Goal: Book appointment/travel/reservation

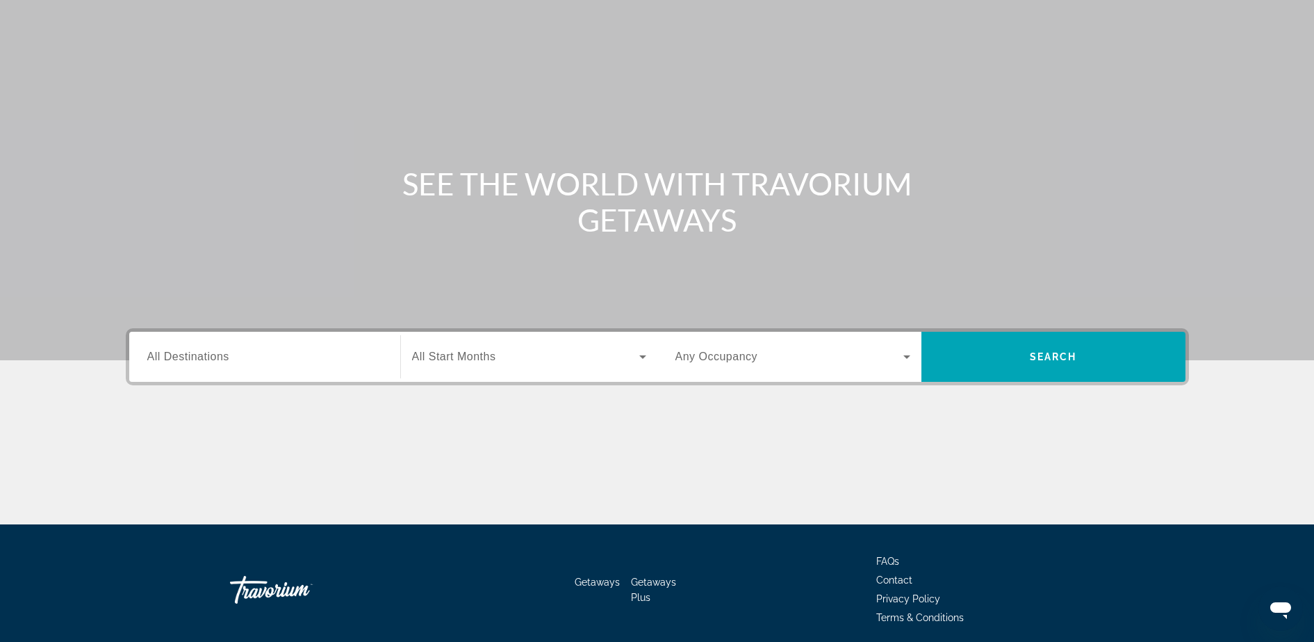
scroll to position [87, 0]
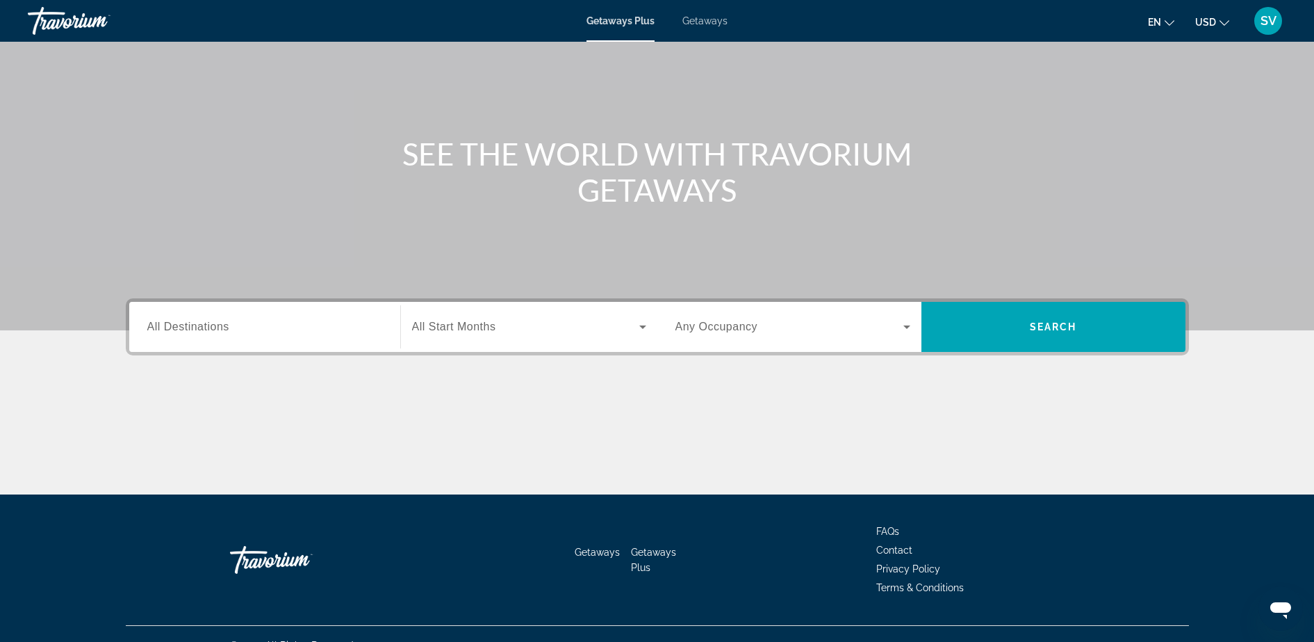
click at [195, 325] on span "All Destinations" at bounding box center [188, 326] width 82 height 12
click at [195, 325] on input "Destination All Destinations" at bounding box center [264, 327] width 235 height 17
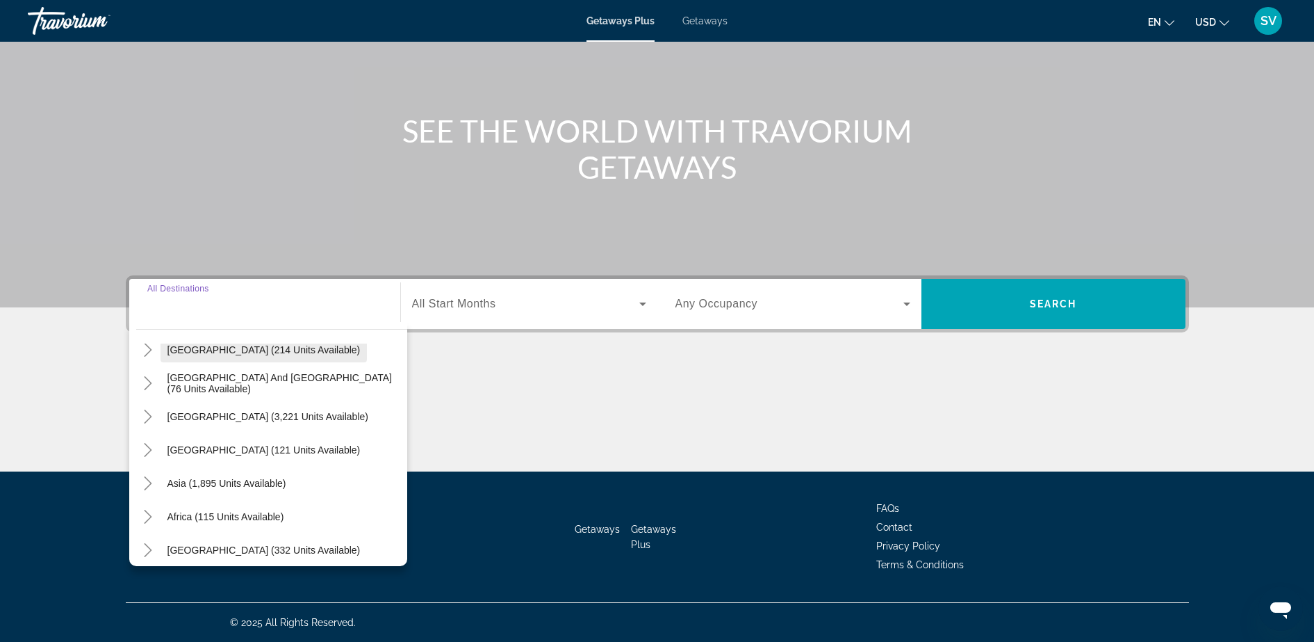
scroll to position [225, 0]
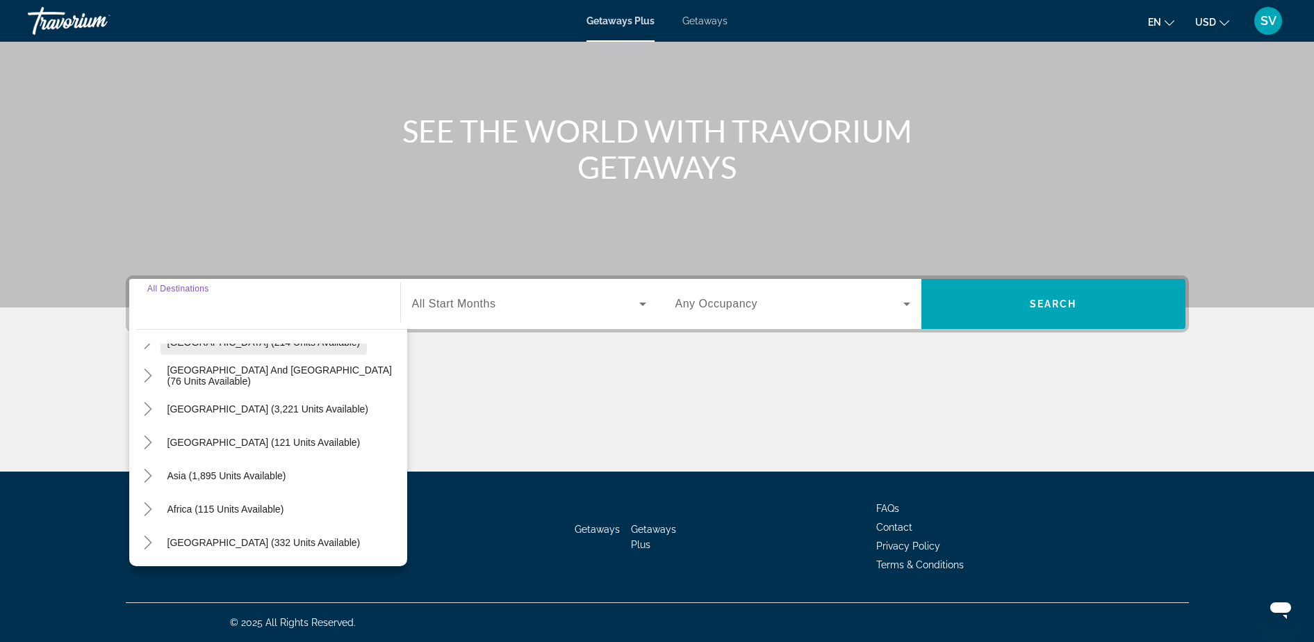
click at [210, 474] on span "Asia (1,895 units available)" at bounding box center [227, 475] width 119 height 11
type input "**********"
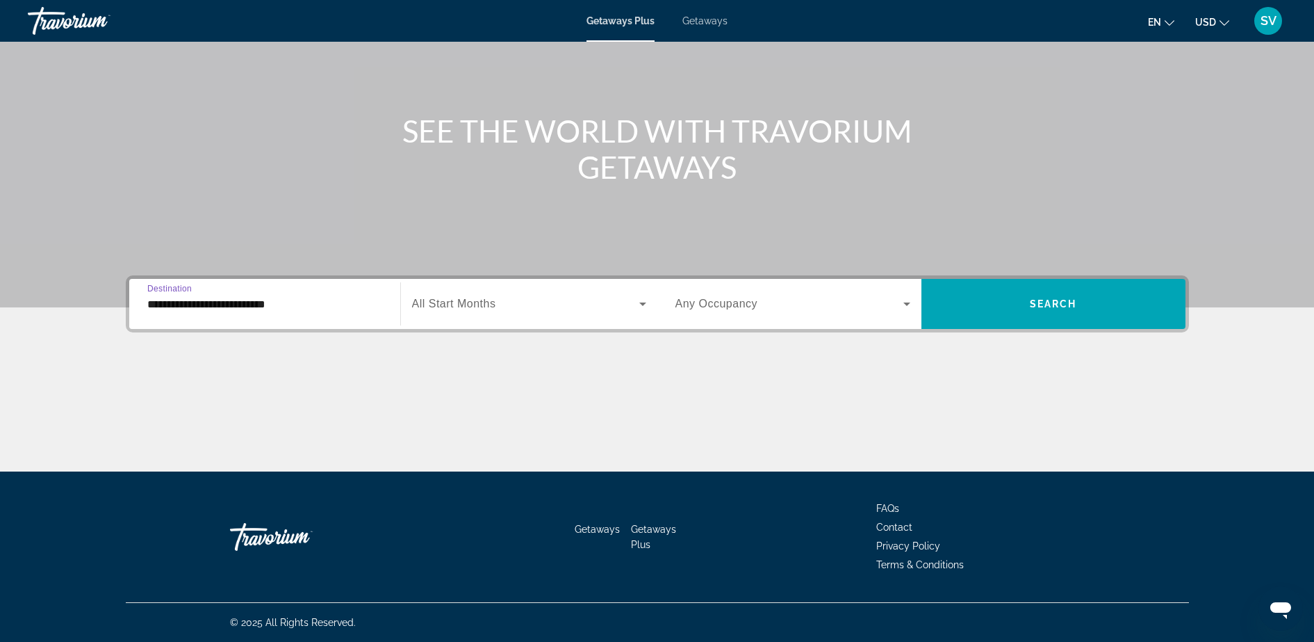
click at [484, 305] on span "All Start Months" at bounding box center [454, 303] width 84 height 12
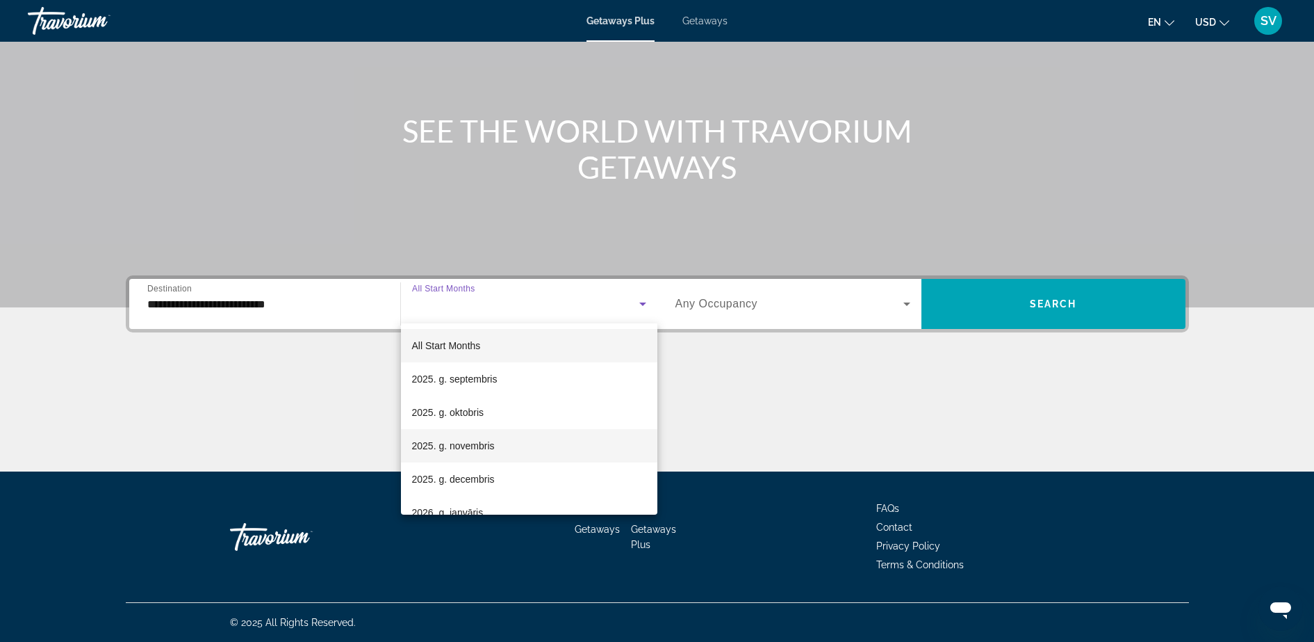
click at [466, 441] on span "2025. g. novembris" at bounding box center [453, 445] width 83 height 17
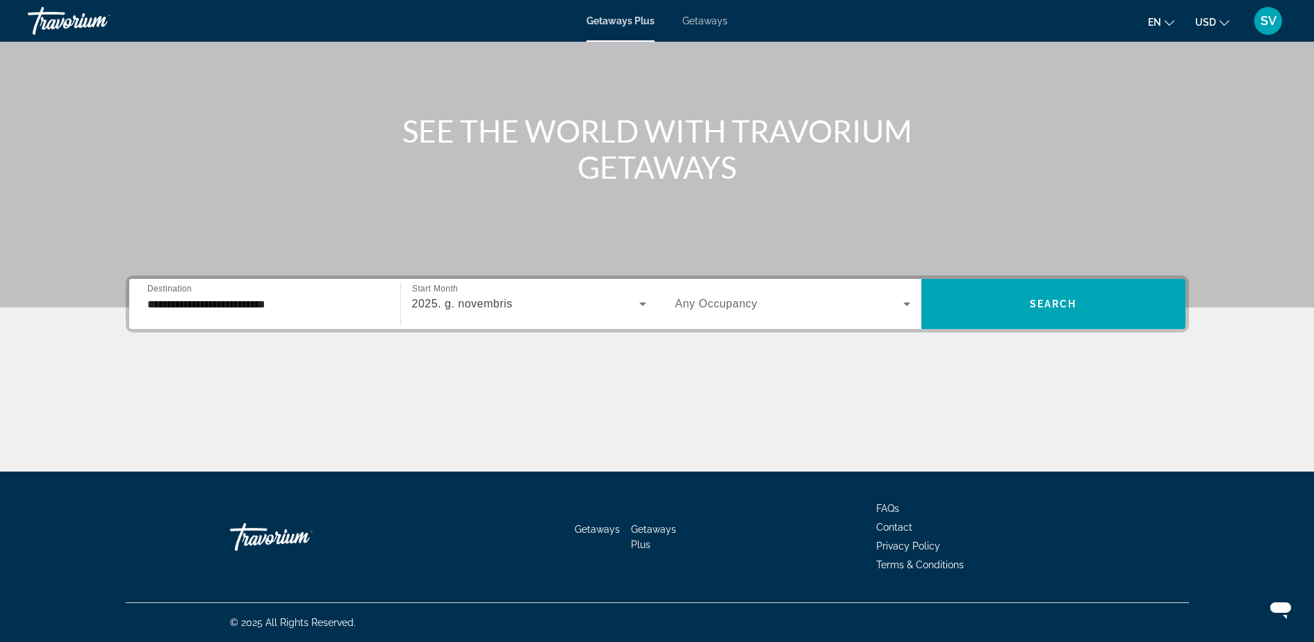
click at [735, 304] on span "Any Occupancy" at bounding box center [717, 303] width 83 height 12
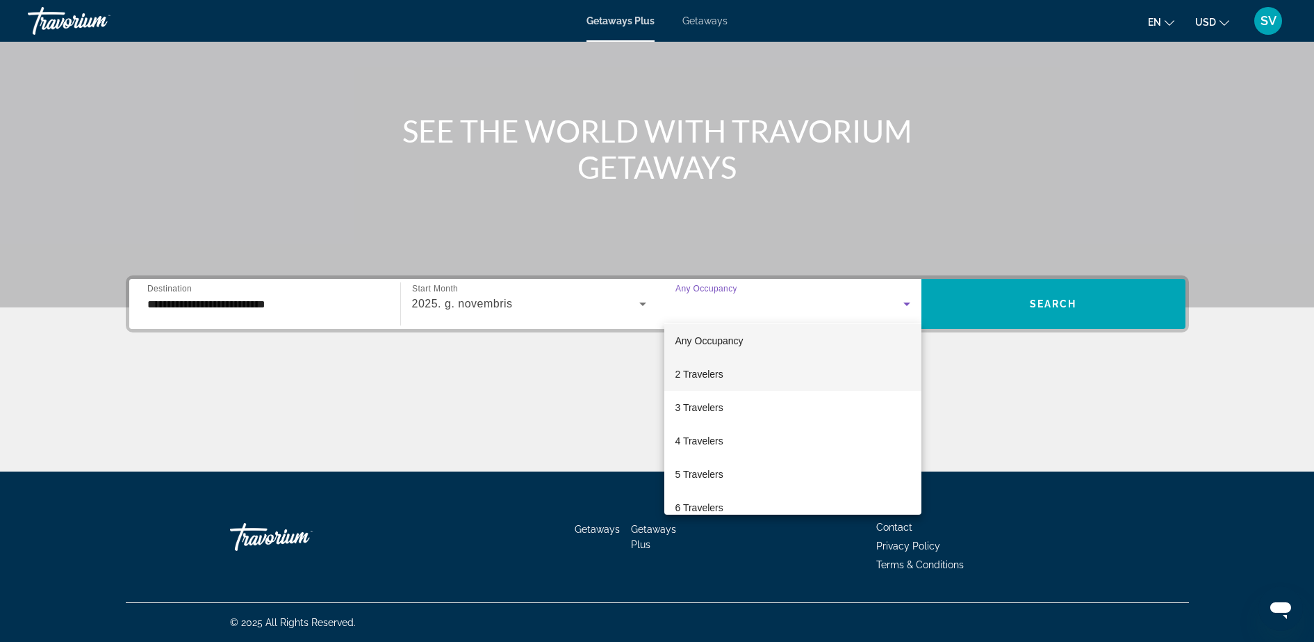
scroll to position [0, 0]
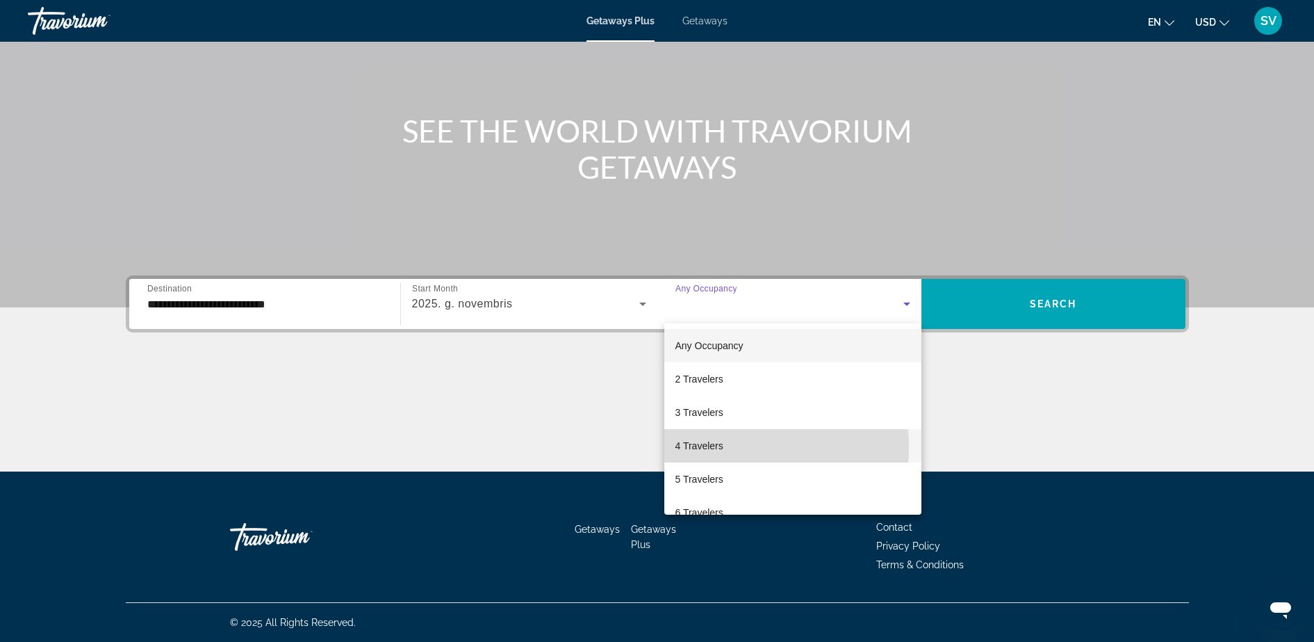
click at [700, 447] on span "4 Travelers" at bounding box center [700, 445] width 48 height 17
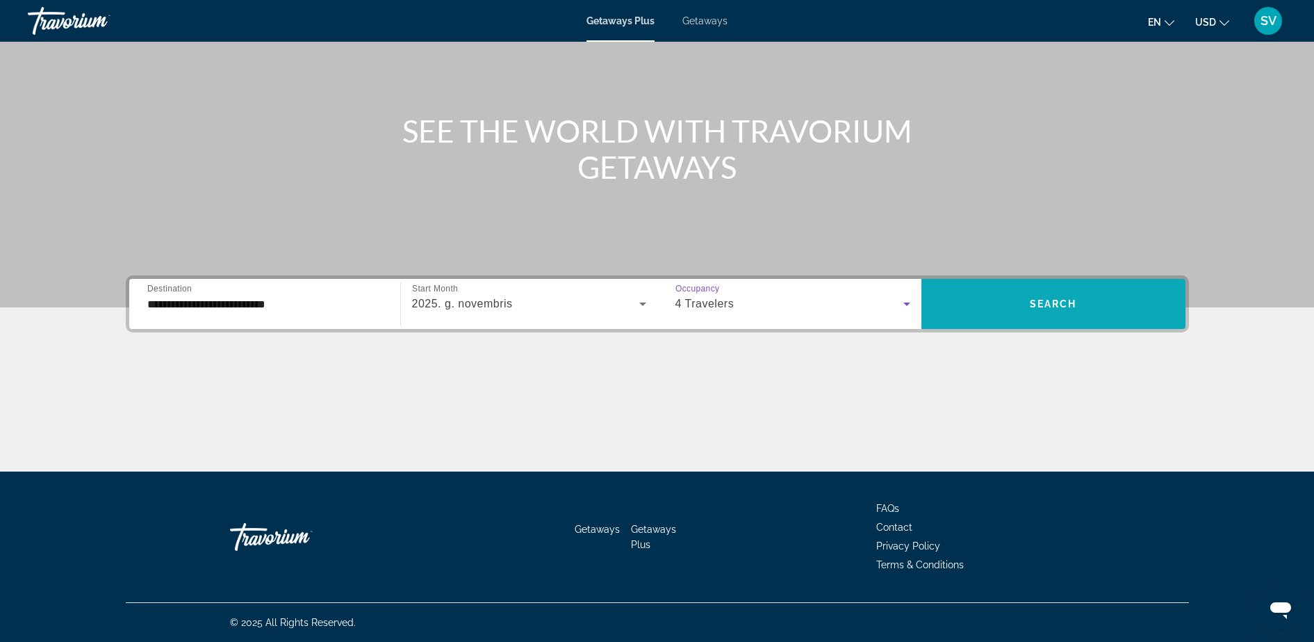
click at [1069, 299] on span "Search" at bounding box center [1053, 303] width 47 height 11
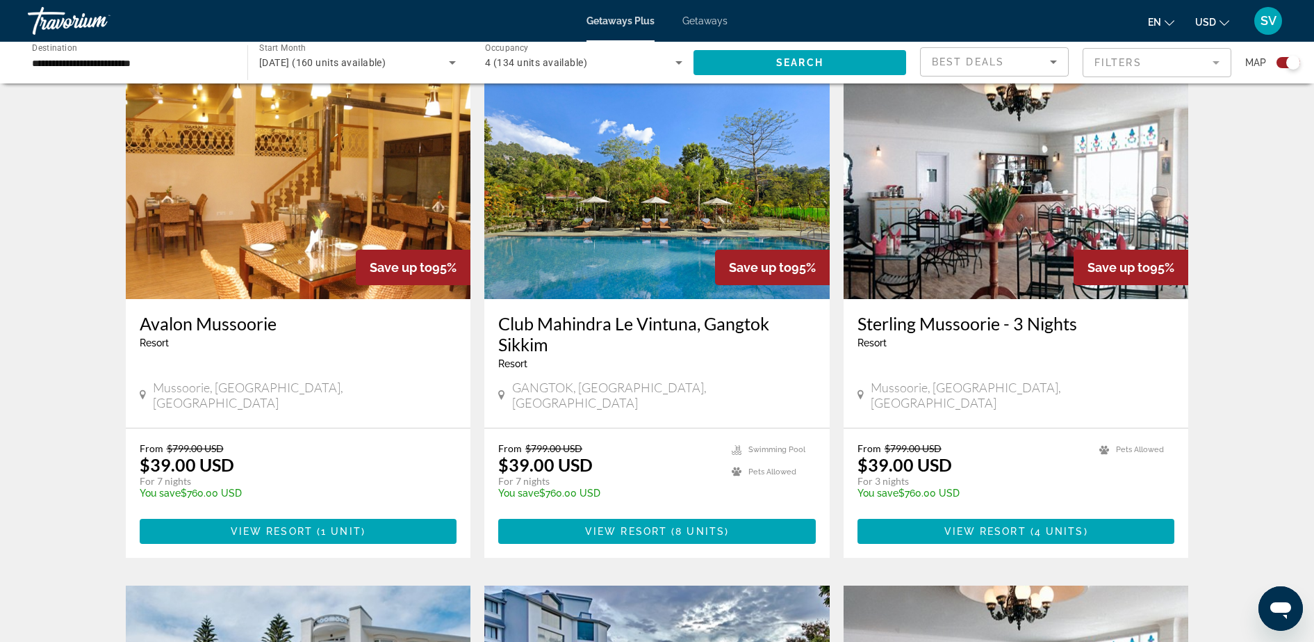
scroll to position [1385, 0]
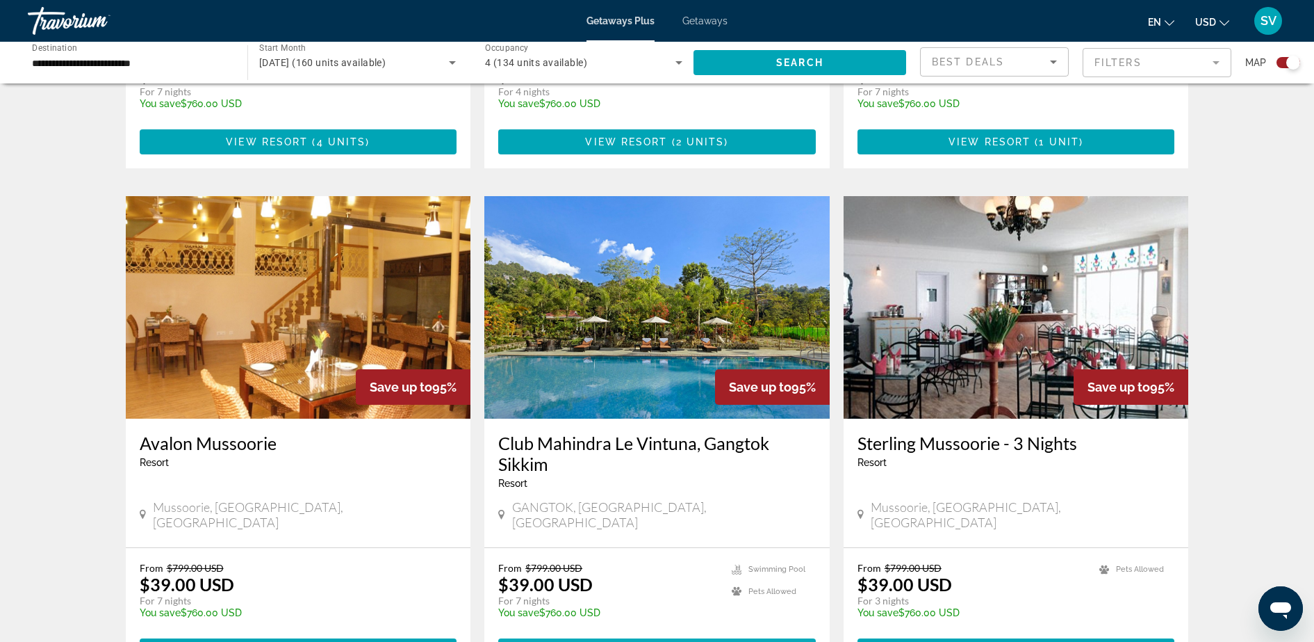
click at [602, 641] on span "View Resort" at bounding box center [626, 650] width 82 height 11
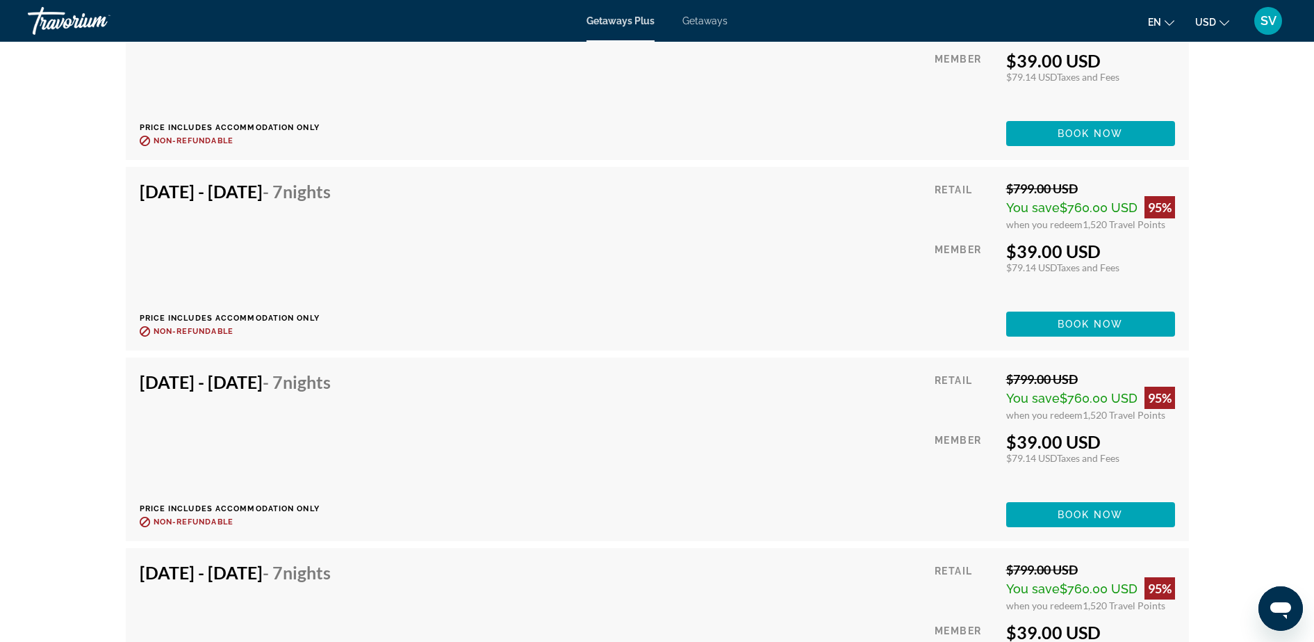
scroll to position [2520, 0]
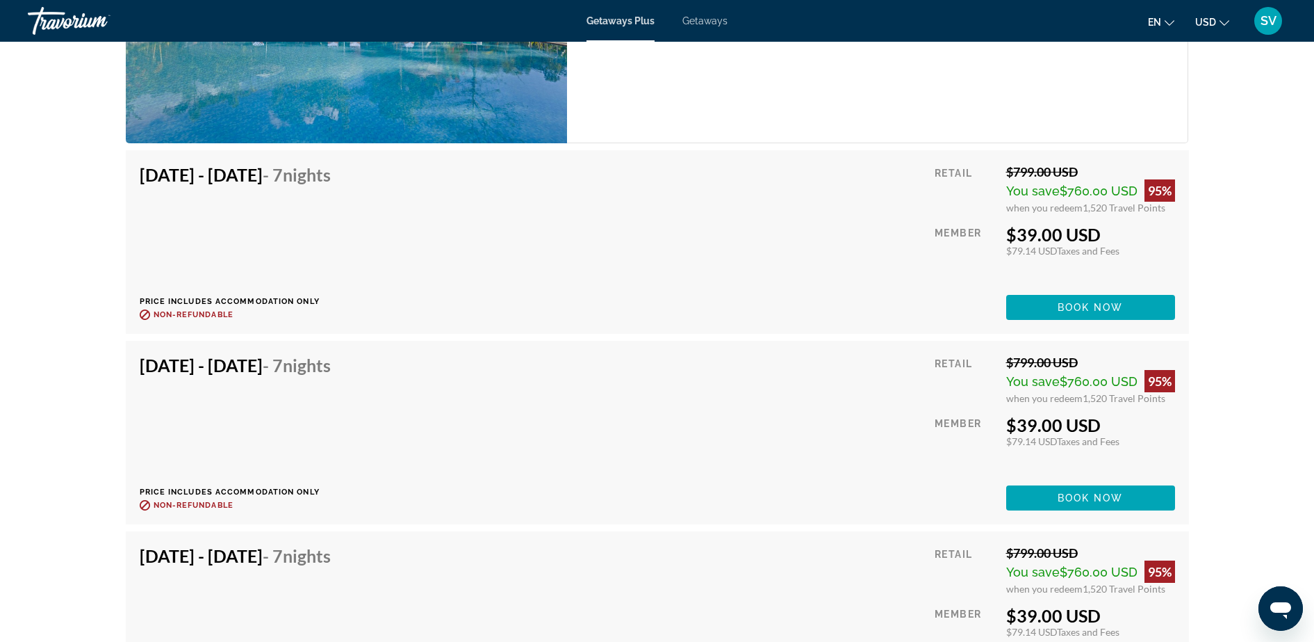
click at [1108, 312] on span "Book now" at bounding box center [1091, 307] width 66 height 11
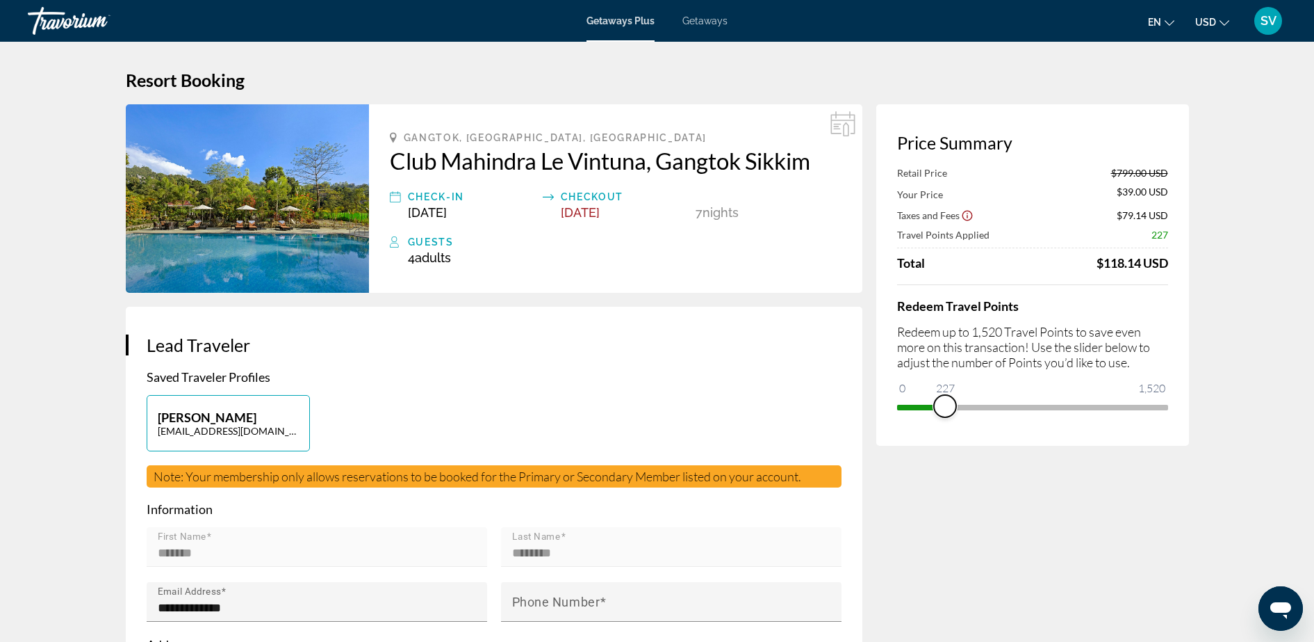
drag, startPoint x: 1155, startPoint y: 403, endPoint x: 945, endPoint y: 418, distance: 209.7
click at [945, 418] on div "Price Summary Retail Price $799.00 USD Your Price $39.00 USD Taxes and Fees $79…" at bounding box center [1032, 274] width 313 height 341
drag, startPoint x: 956, startPoint y: 410, endPoint x: 1002, endPoint y: 413, distance: 46.0
click at [1002, 413] on span "ngx-slider" at bounding box center [1002, 406] width 22 height 22
drag, startPoint x: 1002, startPoint y: 405, endPoint x: 1051, endPoint y: 409, distance: 49.5
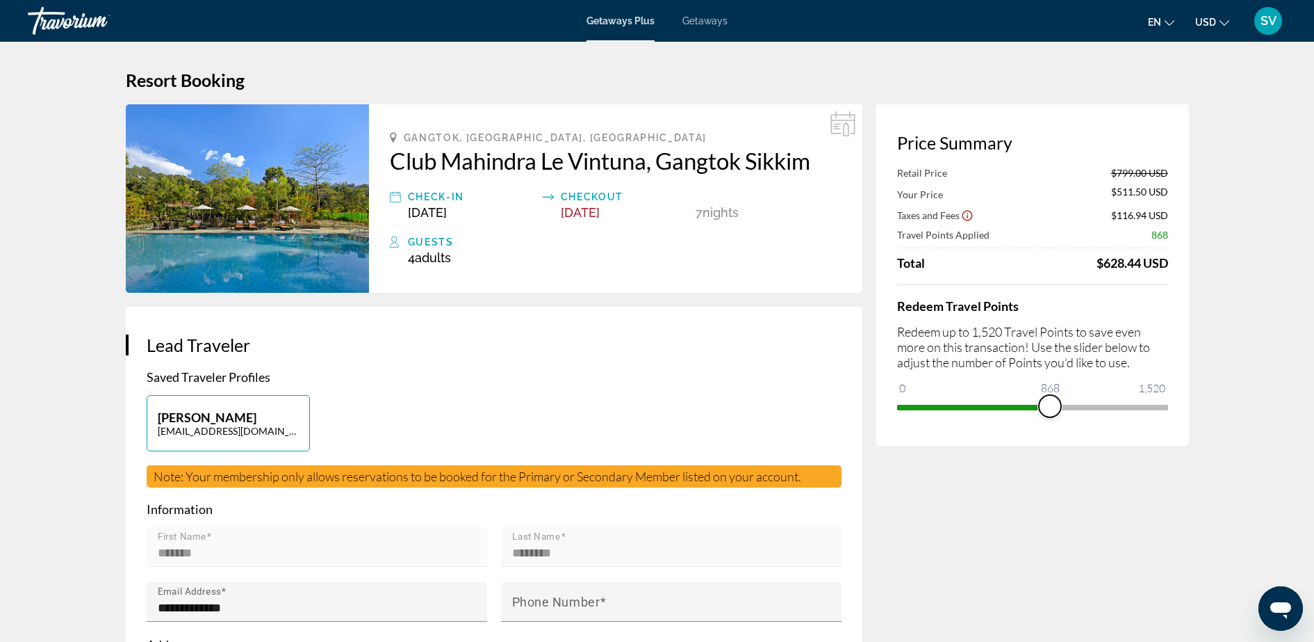
click at [1051, 409] on span "ngx-slider" at bounding box center [1050, 406] width 22 height 22
drag, startPoint x: 1051, startPoint y: 405, endPoint x: 1091, endPoint y: 407, distance: 39.7
click at [1091, 407] on span "ngx-slider" at bounding box center [1090, 406] width 22 height 22
drag, startPoint x: 1091, startPoint y: 407, endPoint x: 1193, endPoint y: 415, distance: 103.2
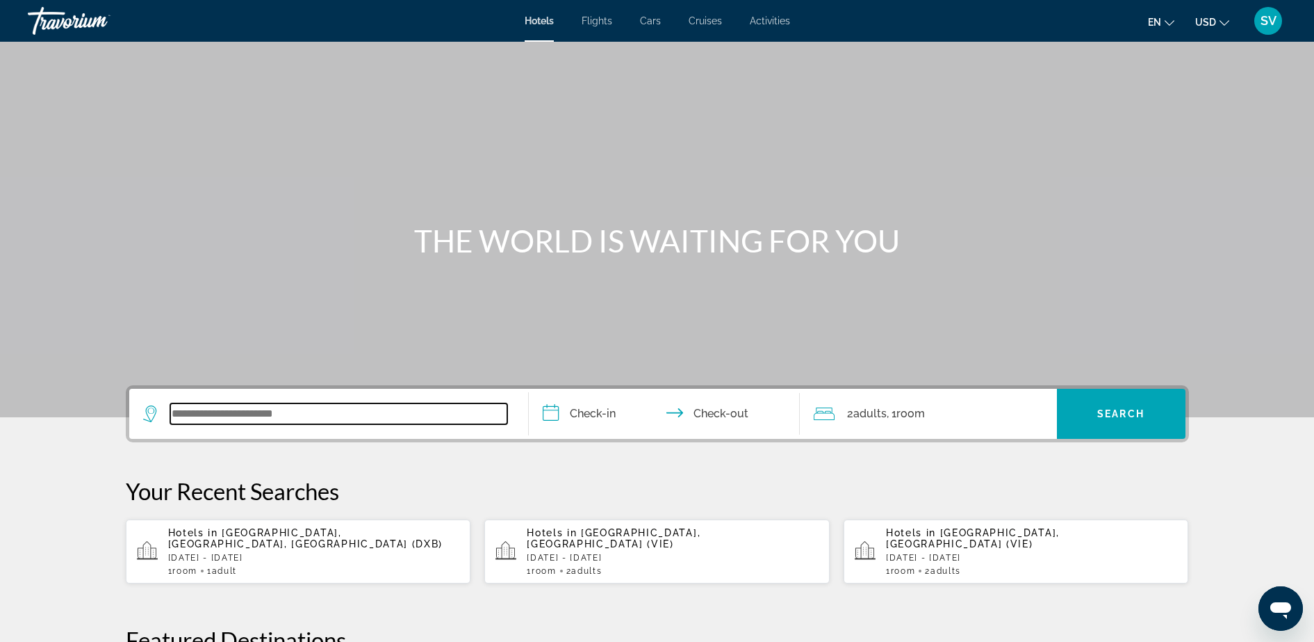
click at [276, 414] on input "Search widget" at bounding box center [338, 413] width 337 height 21
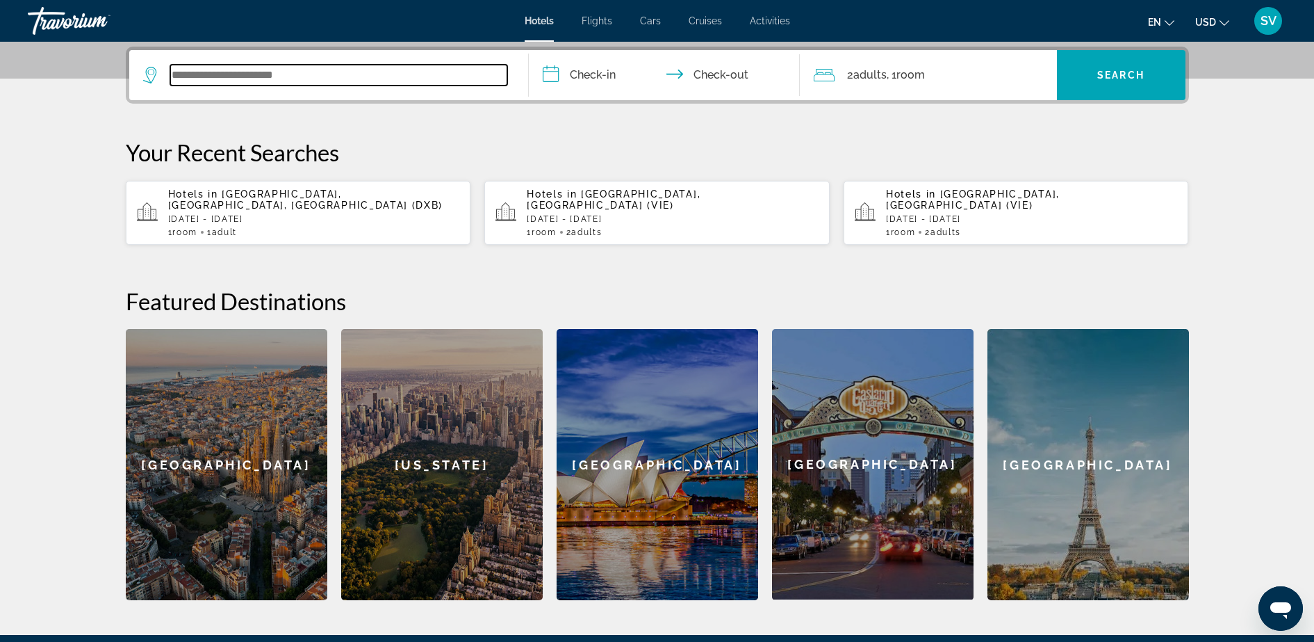
scroll to position [340, 0]
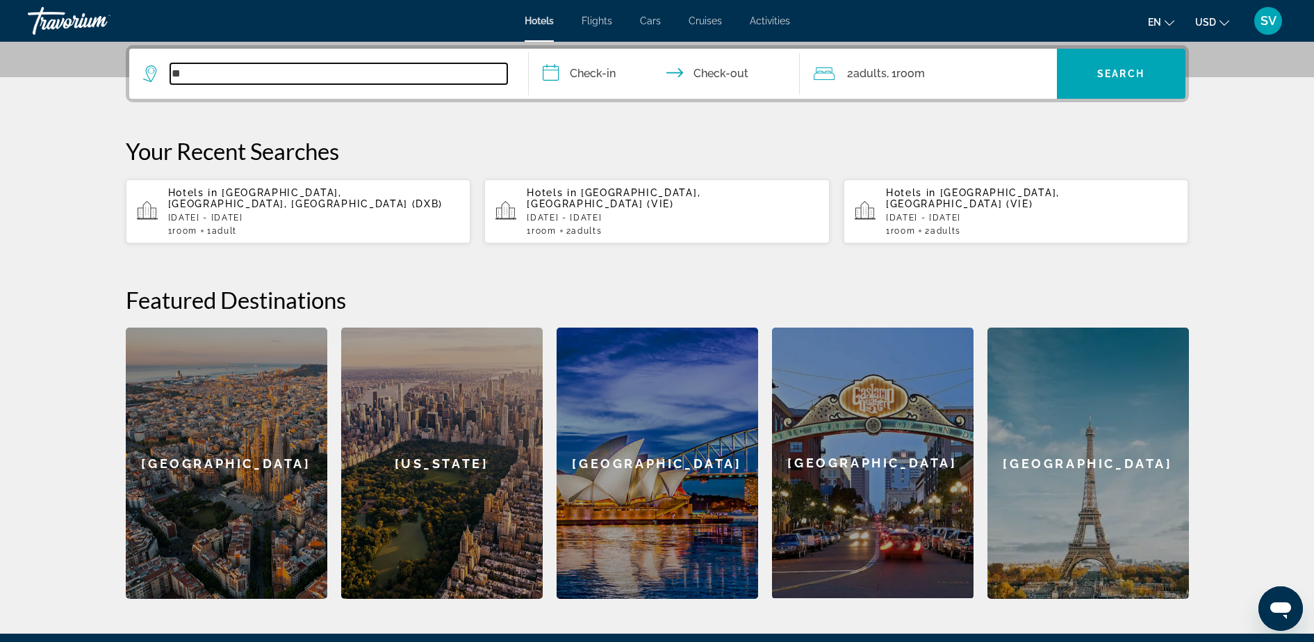
type input "*"
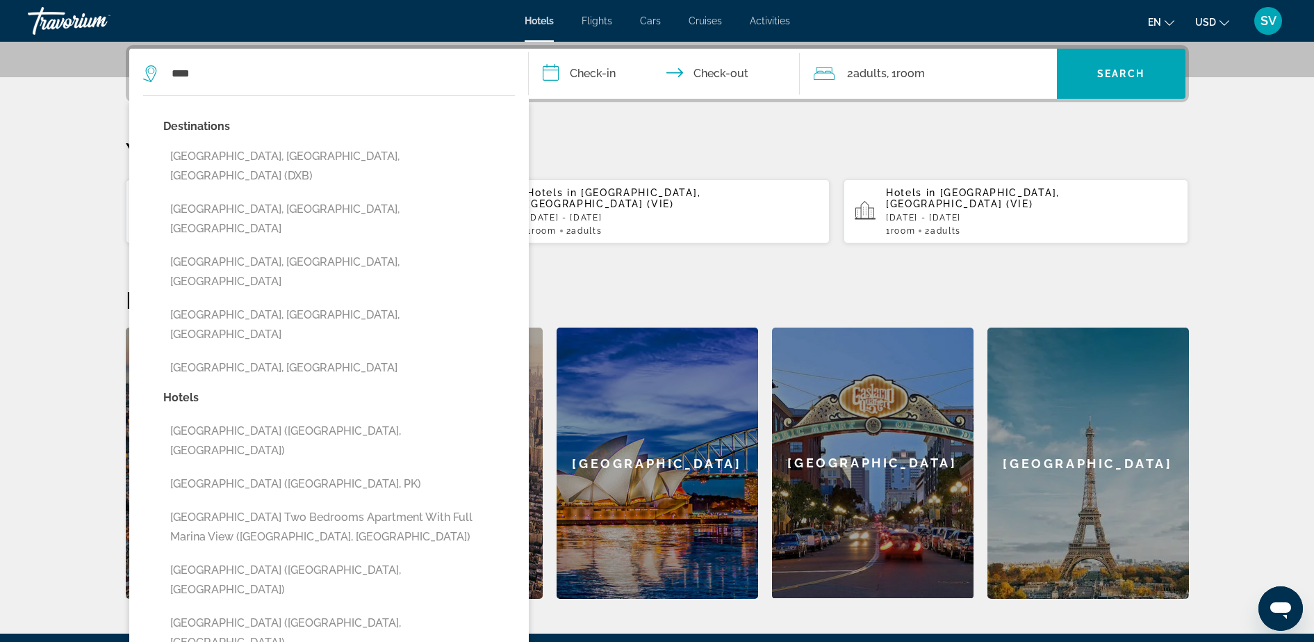
click at [291, 151] on button "[GEOGRAPHIC_DATA], [GEOGRAPHIC_DATA], [GEOGRAPHIC_DATA] (DXB)" at bounding box center [339, 166] width 352 height 46
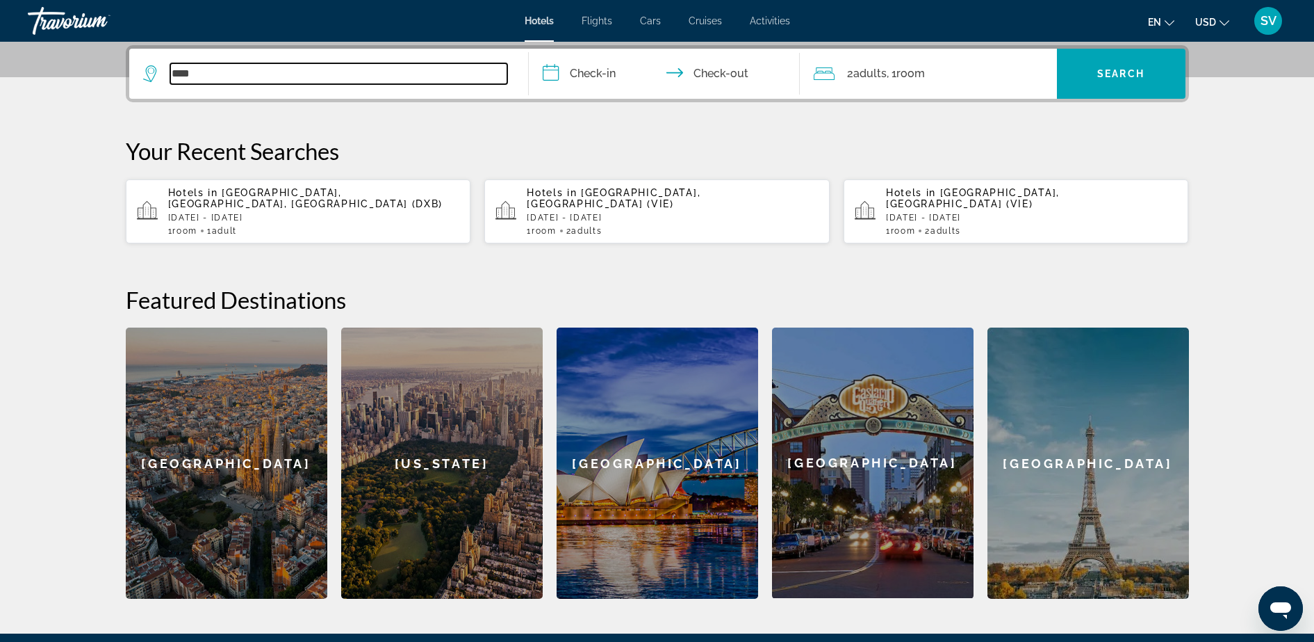
type input "**********"
click at [597, 73] on input "**********" at bounding box center [667, 76] width 277 height 54
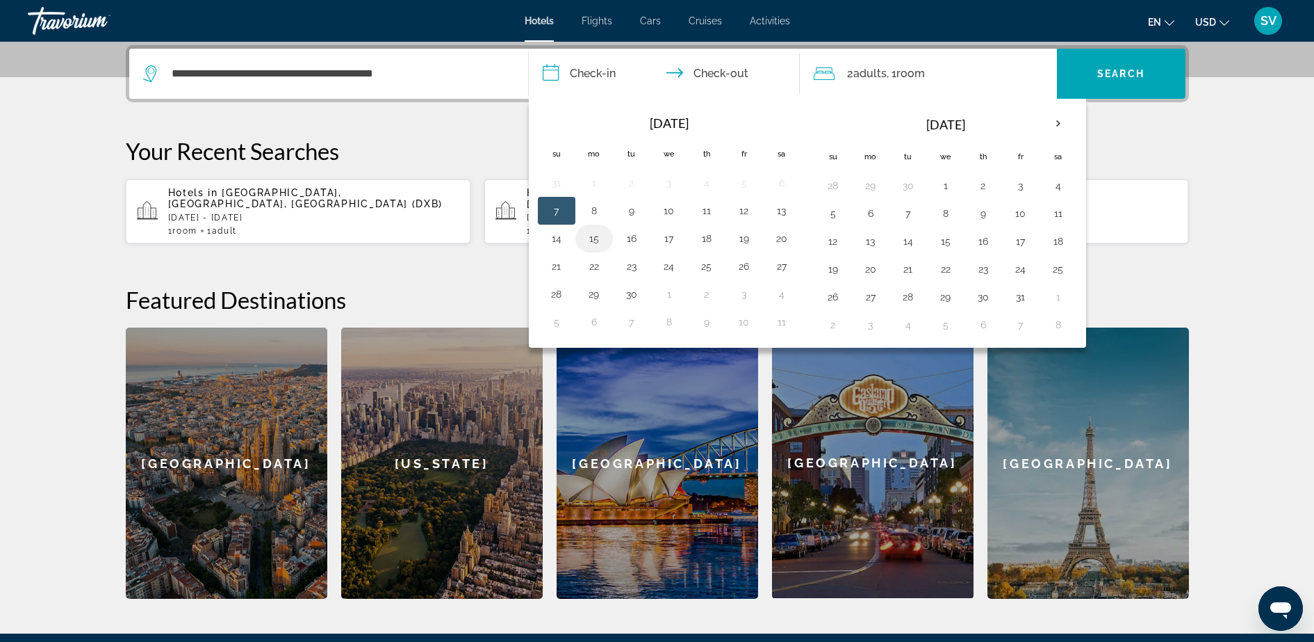
click at [595, 242] on button "15" at bounding box center [594, 238] width 22 height 19
click at [639, 240] on button "16" at bounding box center [632, 238] width 22 height 19
type input "**********"
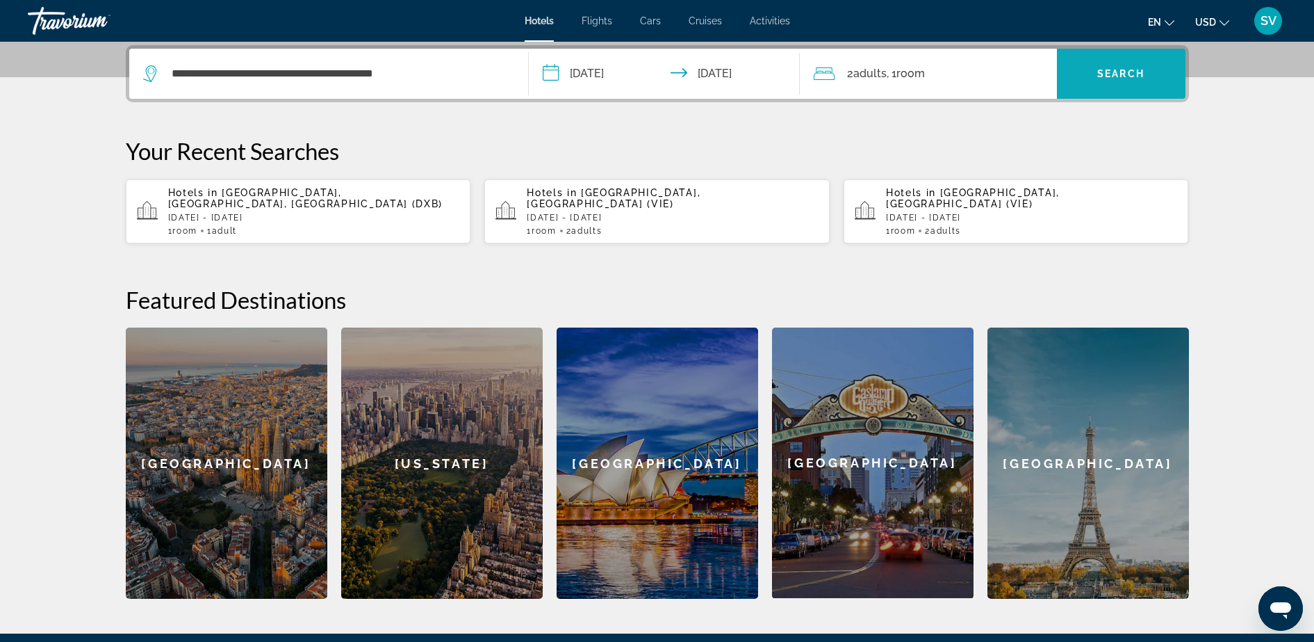
click at [1081, 72] on span "Search widget" at bounding box center [1121, 73] width 129 height 33
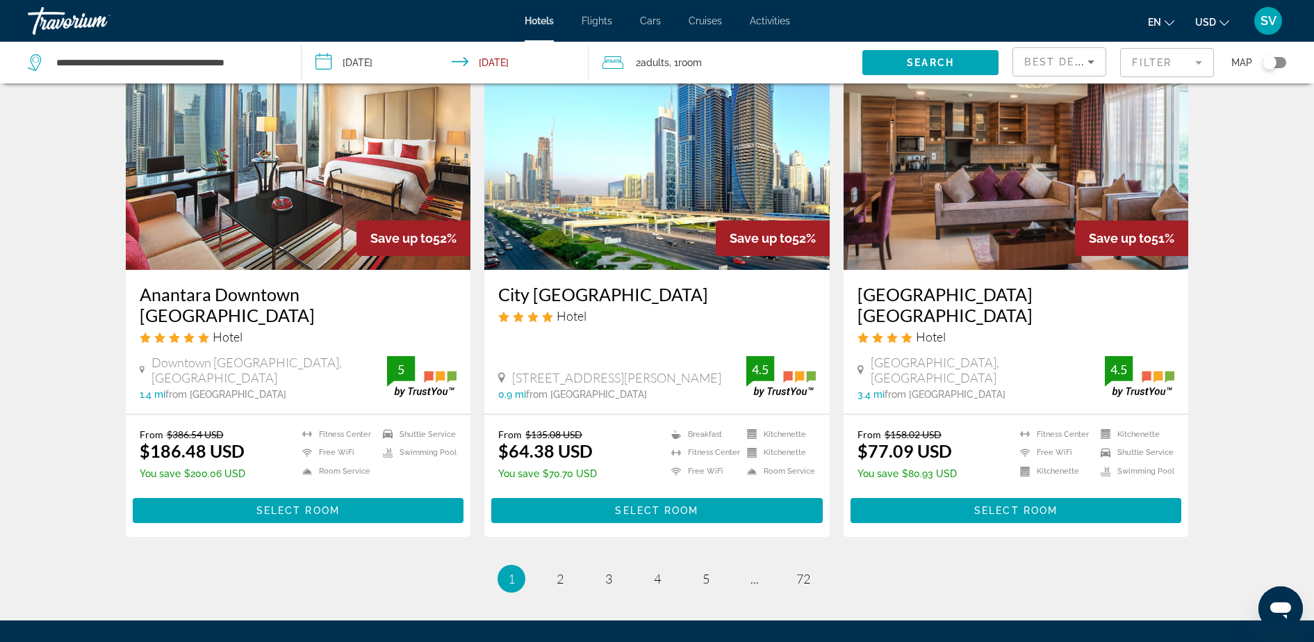
scroll to position [1651, 0]
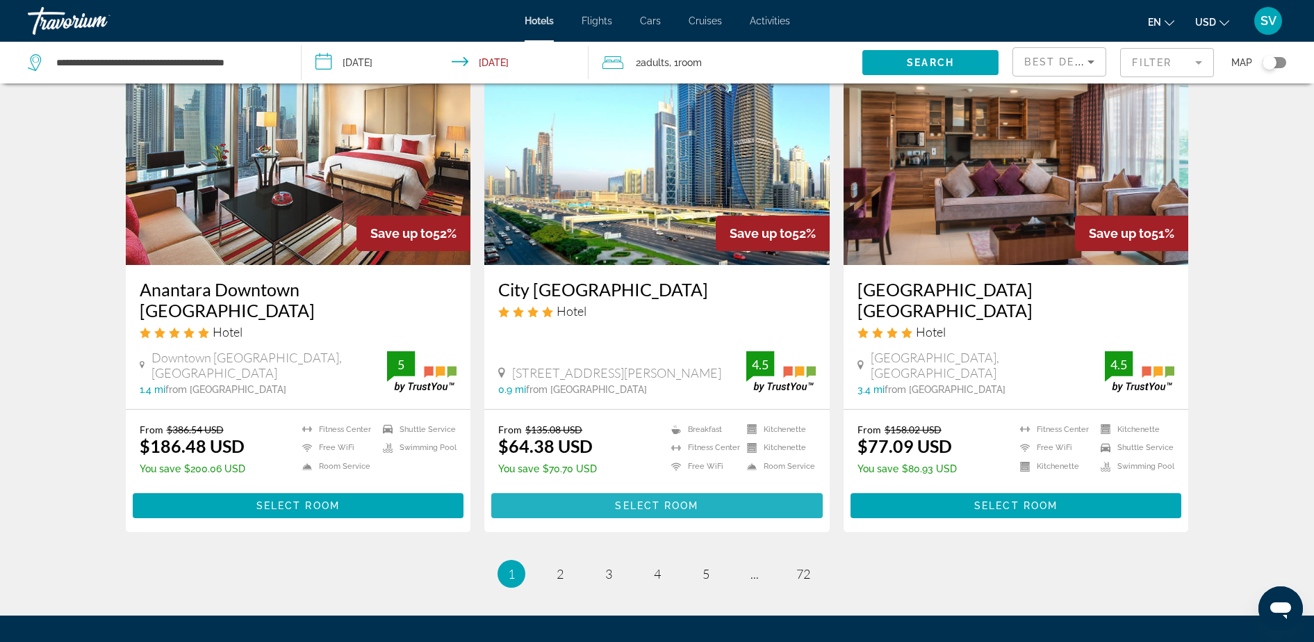
click at [648, 489] on span "Main content" at bounding box center [657, 505] width 332 height 33
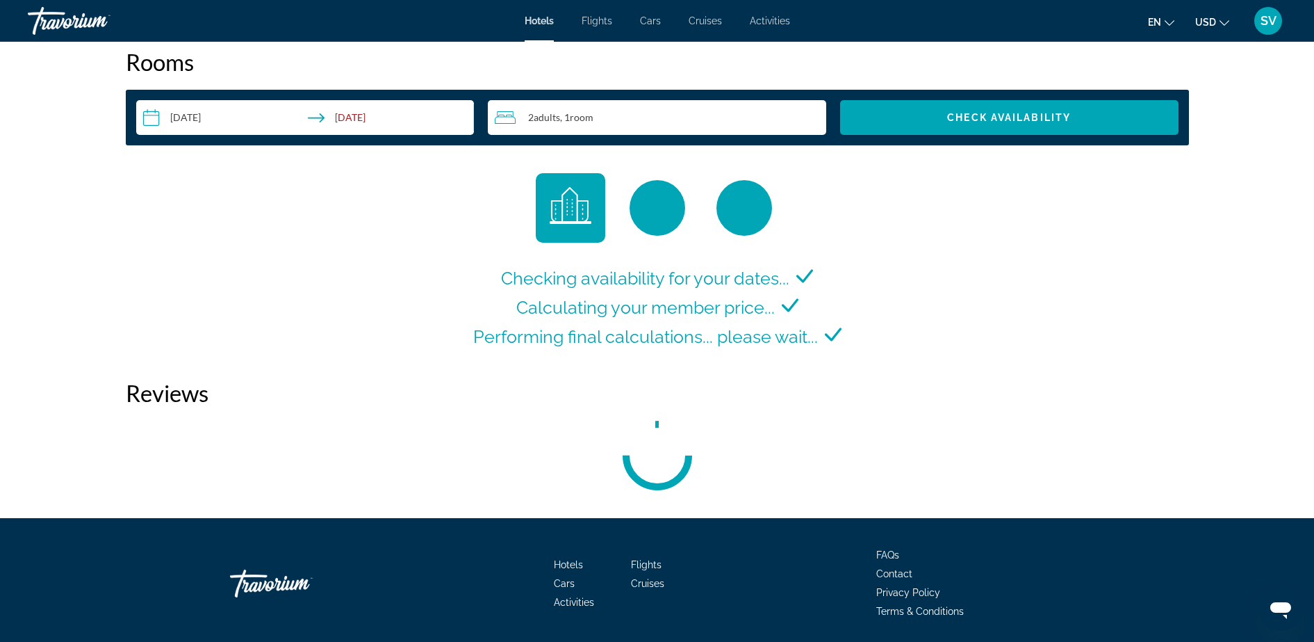
scroll to position [1825, 0]
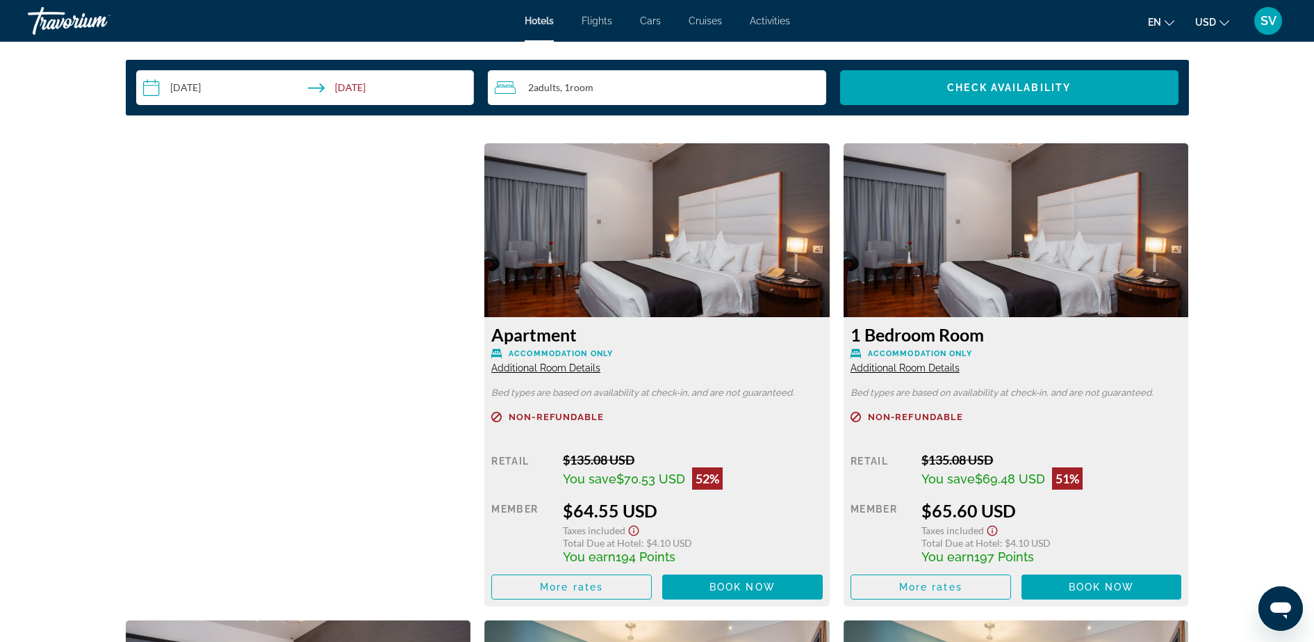
click at [1265, 18] on span "SV" at bounding box center [1269, 21] width 16 height 14
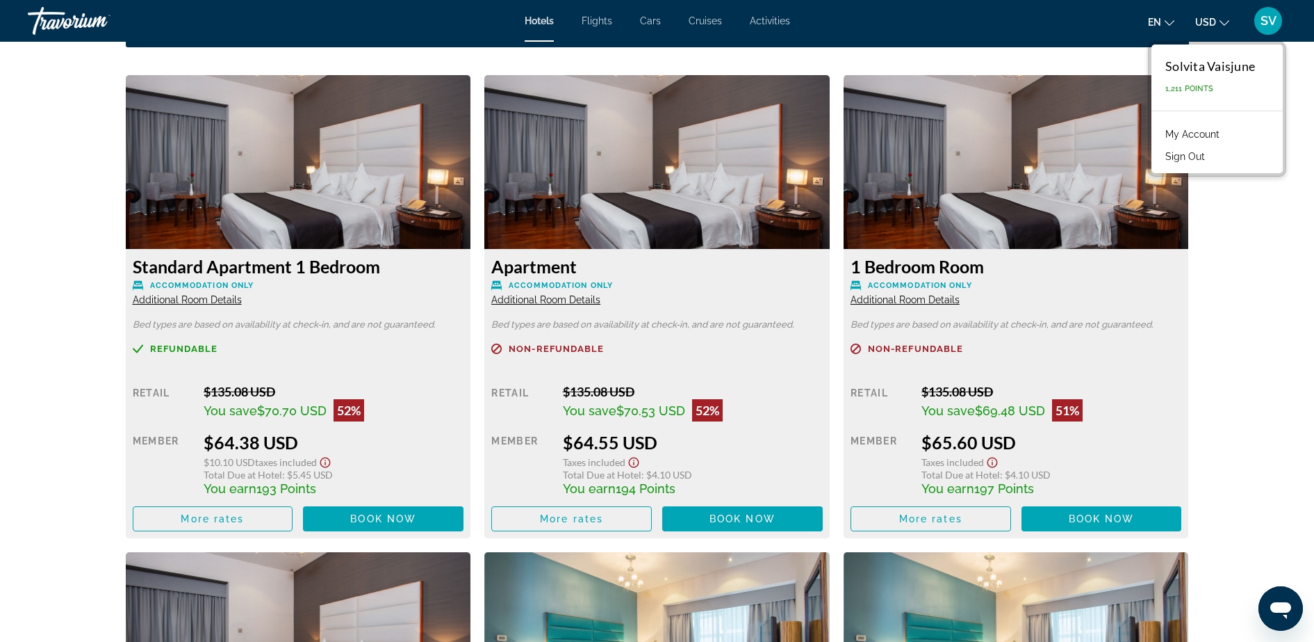
scroll to position [1911, 0]
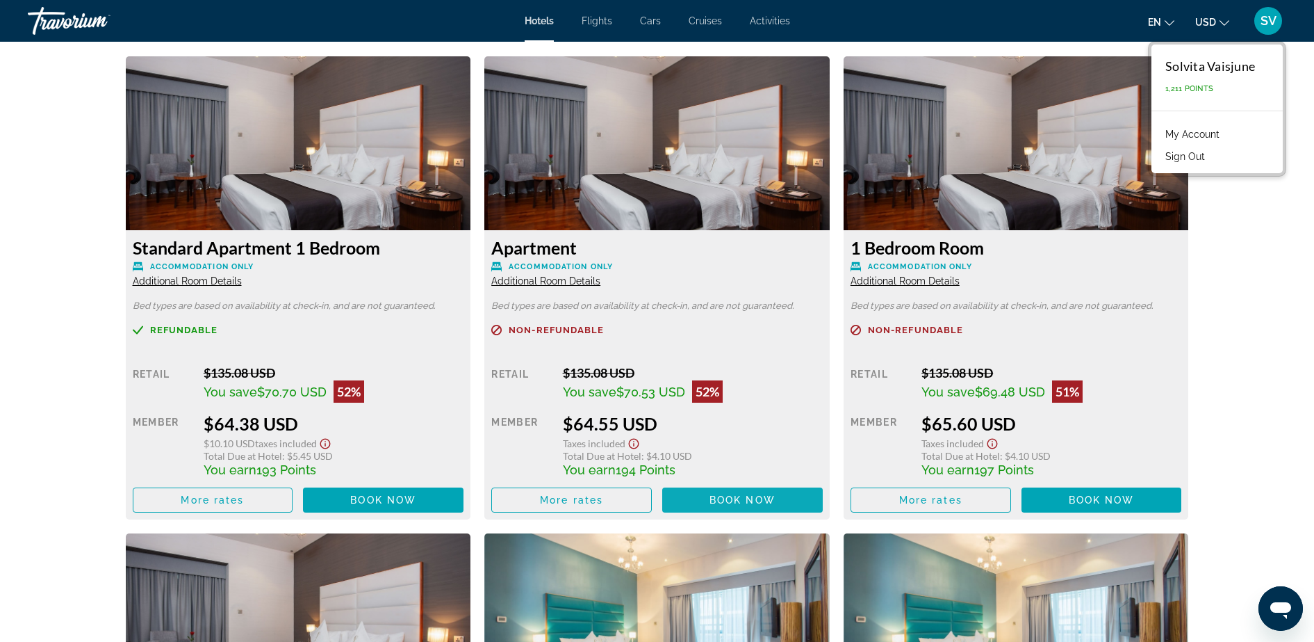
click at [748, 494] on span "Book now" at bounding box center [743, 499] width 66 height 11
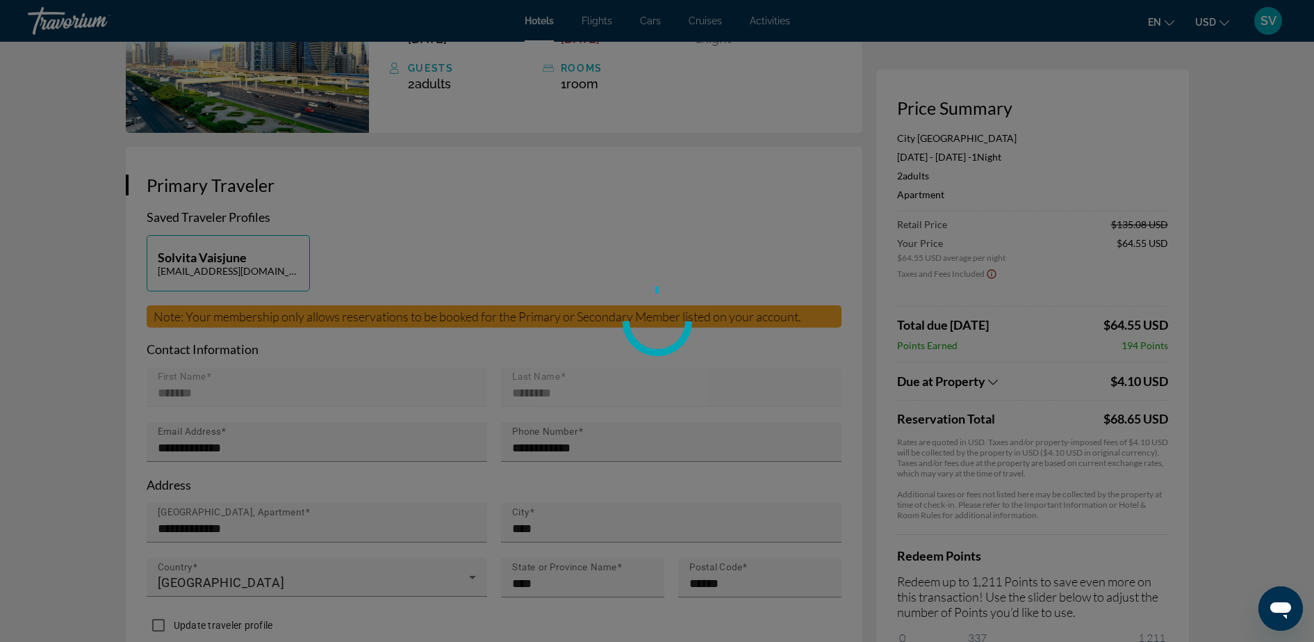
scroll to position [180, 0]
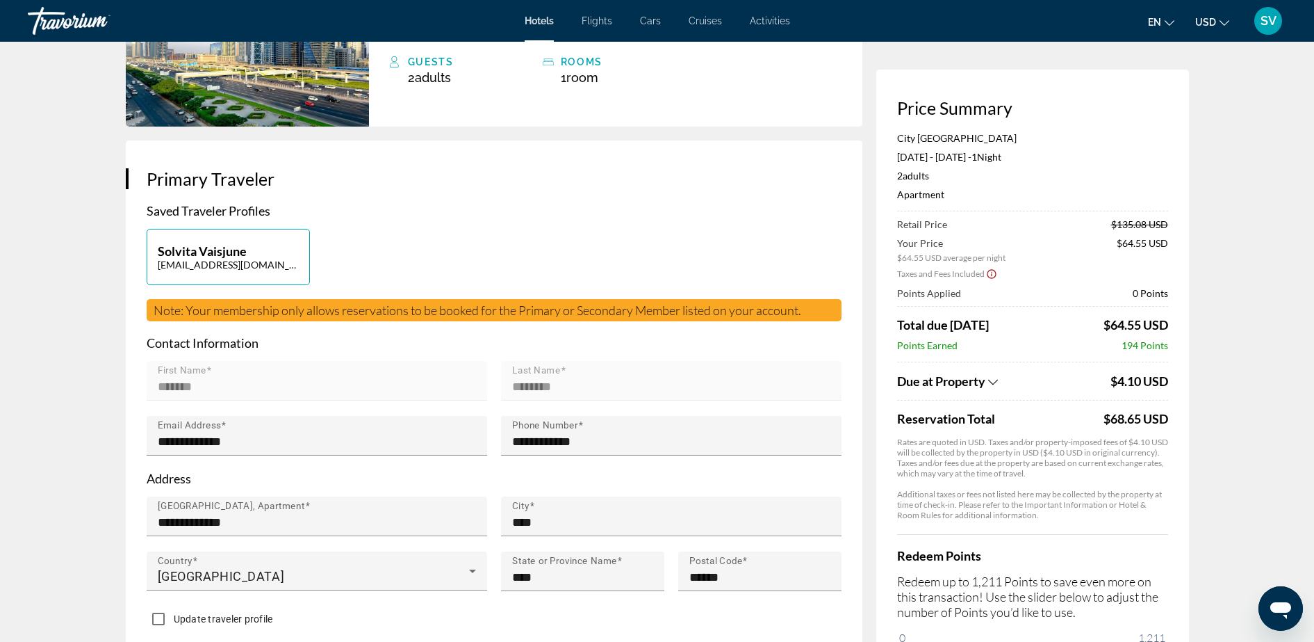
drag, startPoint x: 915, startPoint y: 636, endPoint x: 1193, endPoint y: 635, distance: 278.0
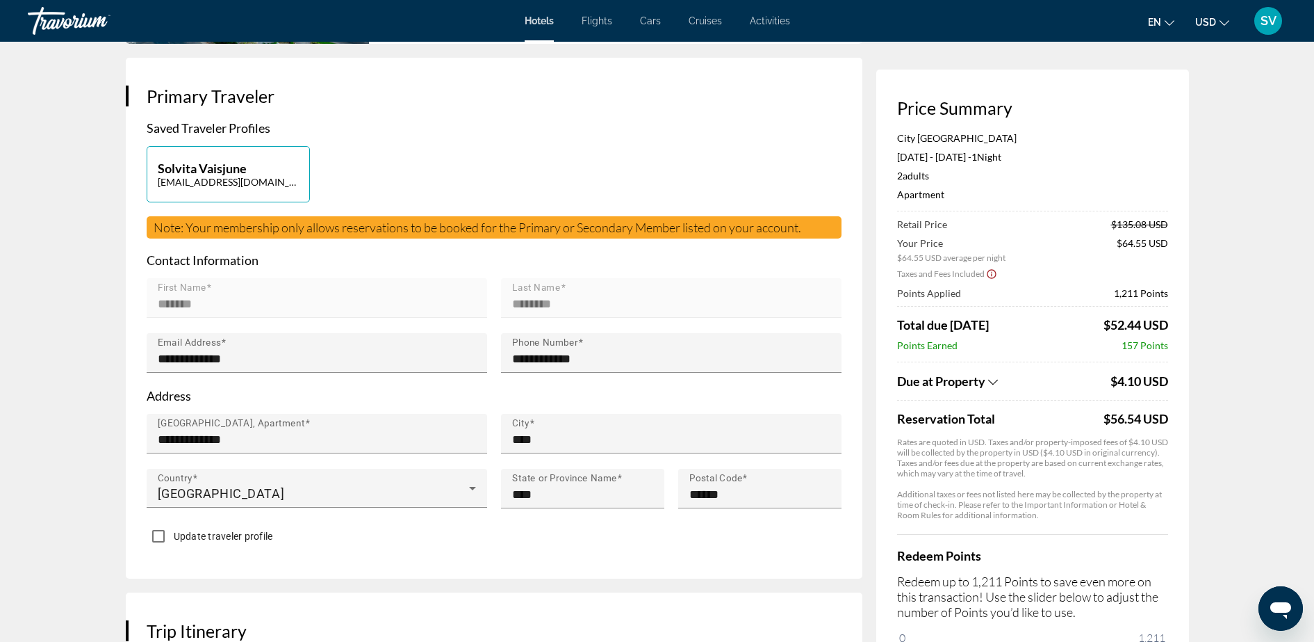
scroll to position [354, 0]
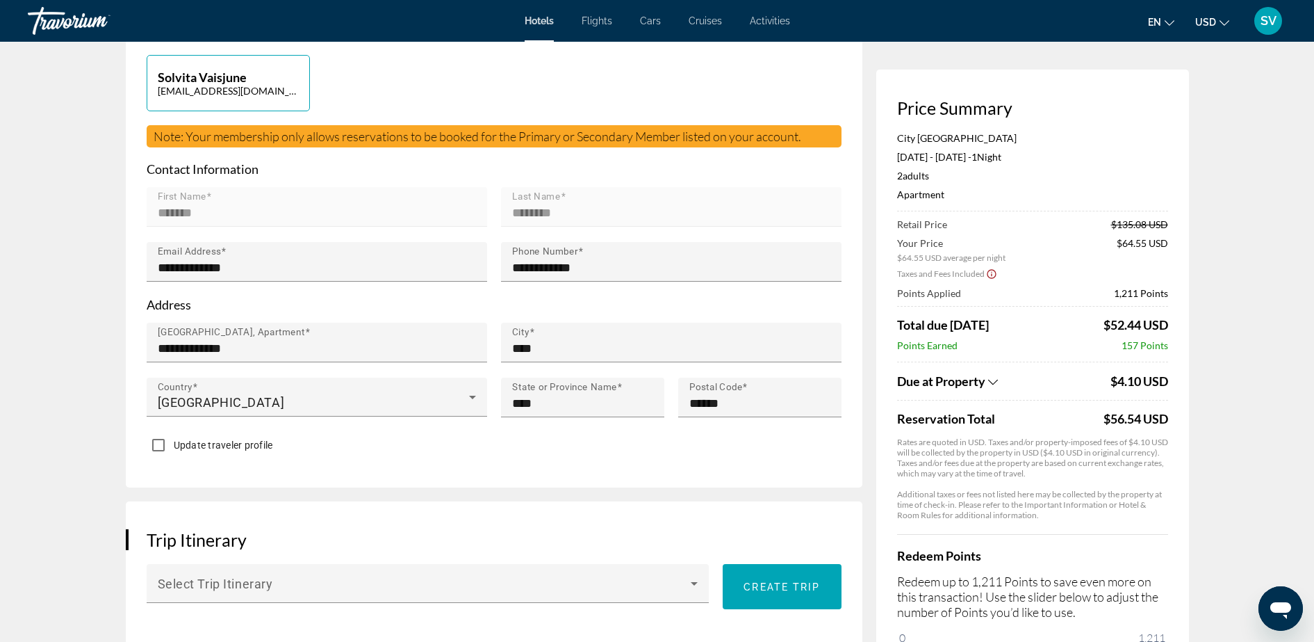
click at [1184, 623] on div "Price Summary City Premiere Hotel Apartment [DATE] - [DATE] - 1 Night Nights 2 …" at bounding box center [1032, 383] width 313 height 626
drag, startPoint x: 1173, startPoint y: 640, endPoint x: 1118, endPoint y: 635, distance: 55.2
click at [1118, 635] on div "Price Summary City Premiere Hotel Apartment [DATE] - [DATE] - 1 Night Nights 2 …" at bounding box center [1032, 383] width 313 height 626
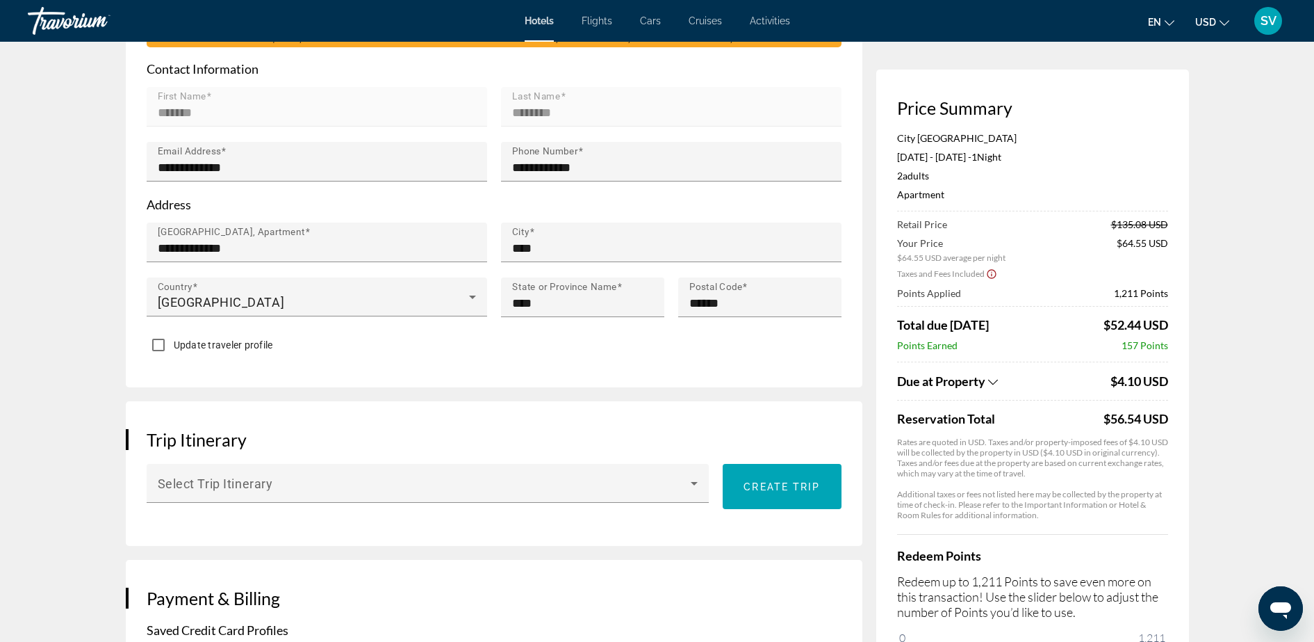
scroll to position [528, 0]
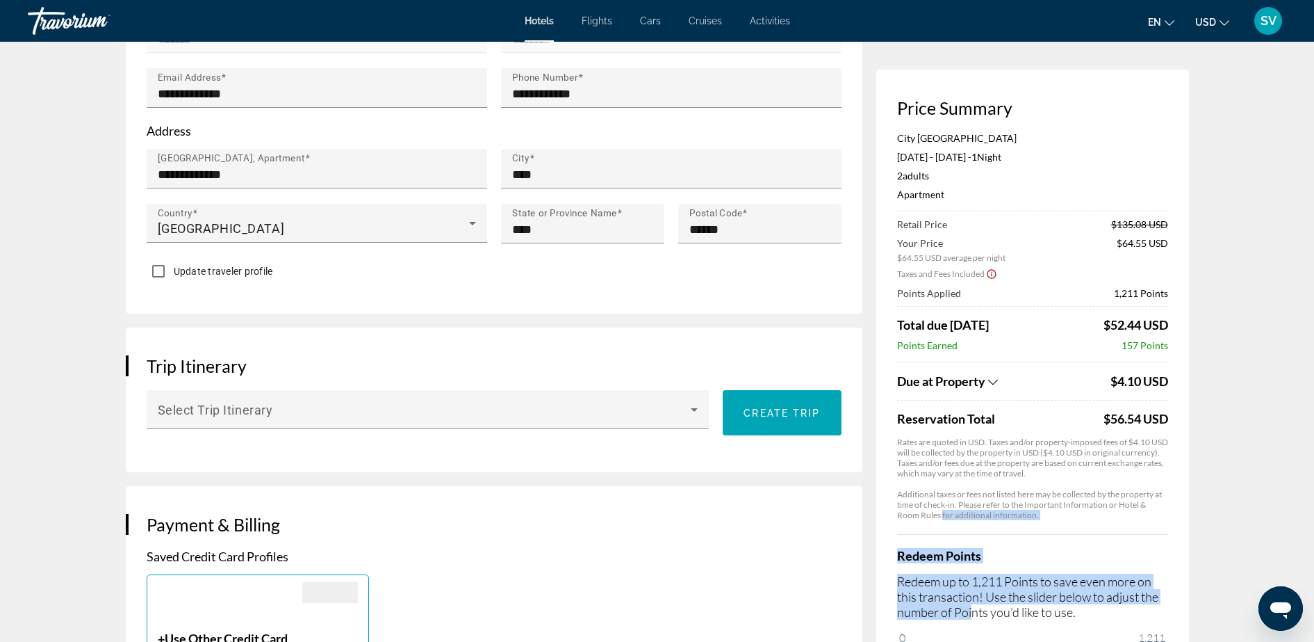
drag, startPoint x: 974, startPoint y: 613, endPoint x: 943, endPoint y: 514, distance: 104.4
click at [943, 512] on div "City Premiere Hotel Apartment [DATE] - [DATE] - 1 Night Nights 2 Adult Adults ,…" at bounding box center [1032, 399] width 271 height 535
drag, startPoint x: 943, startPoint y: 514, endPoint x: 1143, endPoint y: 572, distance: 209.2
click at [1143, 572] on div "Redeem Points Redeem up to 1,211 Points to save even more on this transaction! …" at bounding box center [1032, 600] width 271 height 133
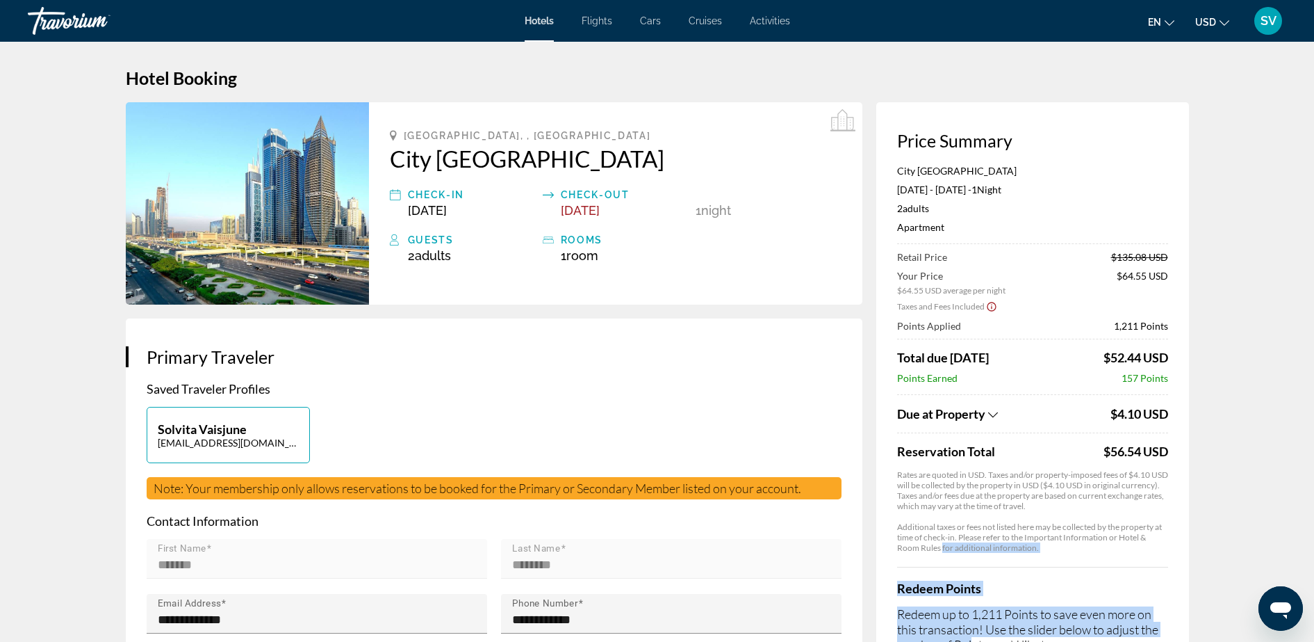
scroll to position [0, 0]
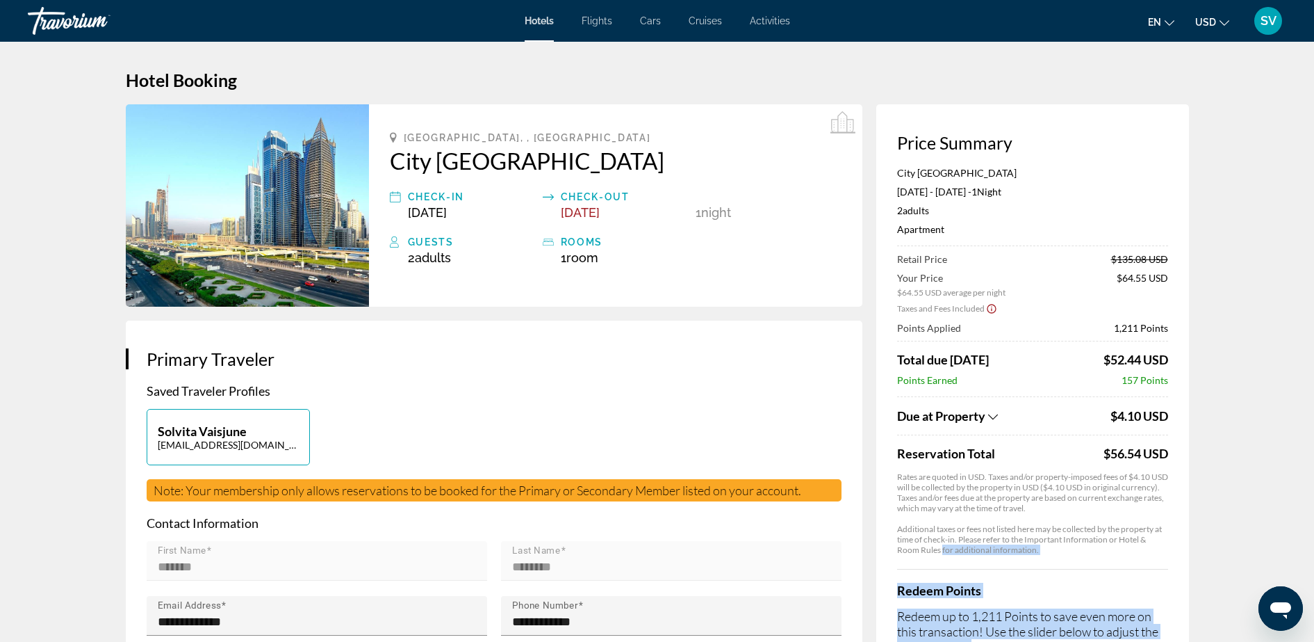
click at [602, 24] on span "Flights" at bounding box center [597, 20] width 31 height 11
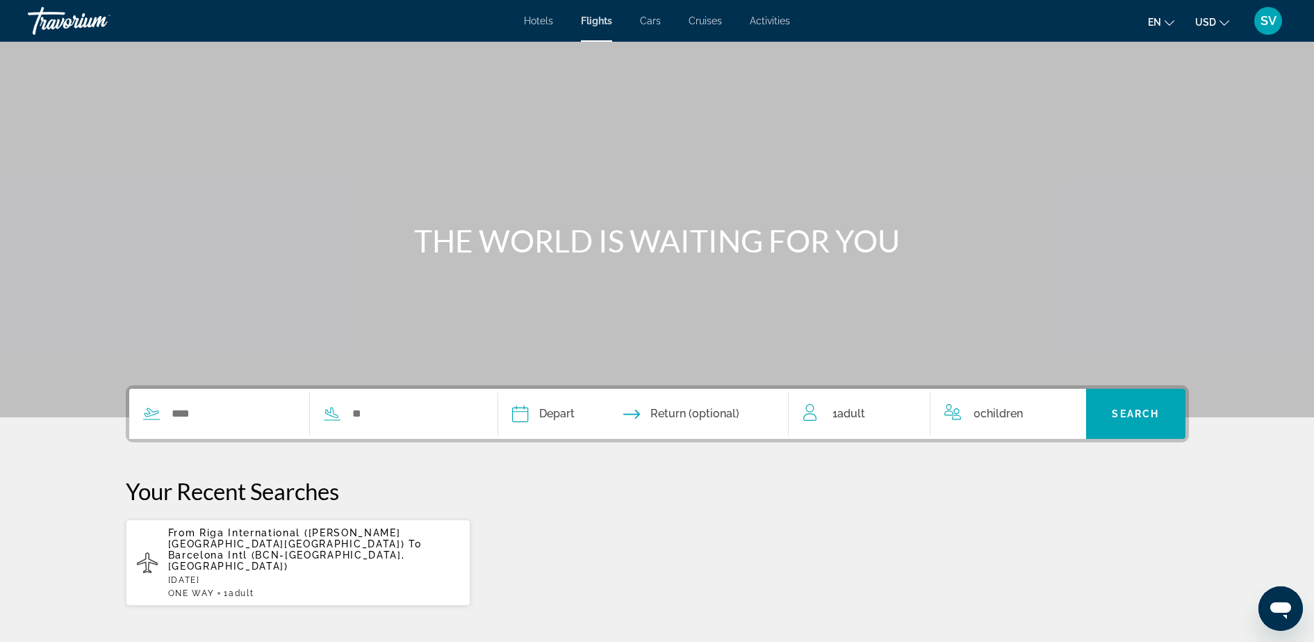
click at [648, 17] on span "Cars" at bounding box center [650, 20] width 21 height 11
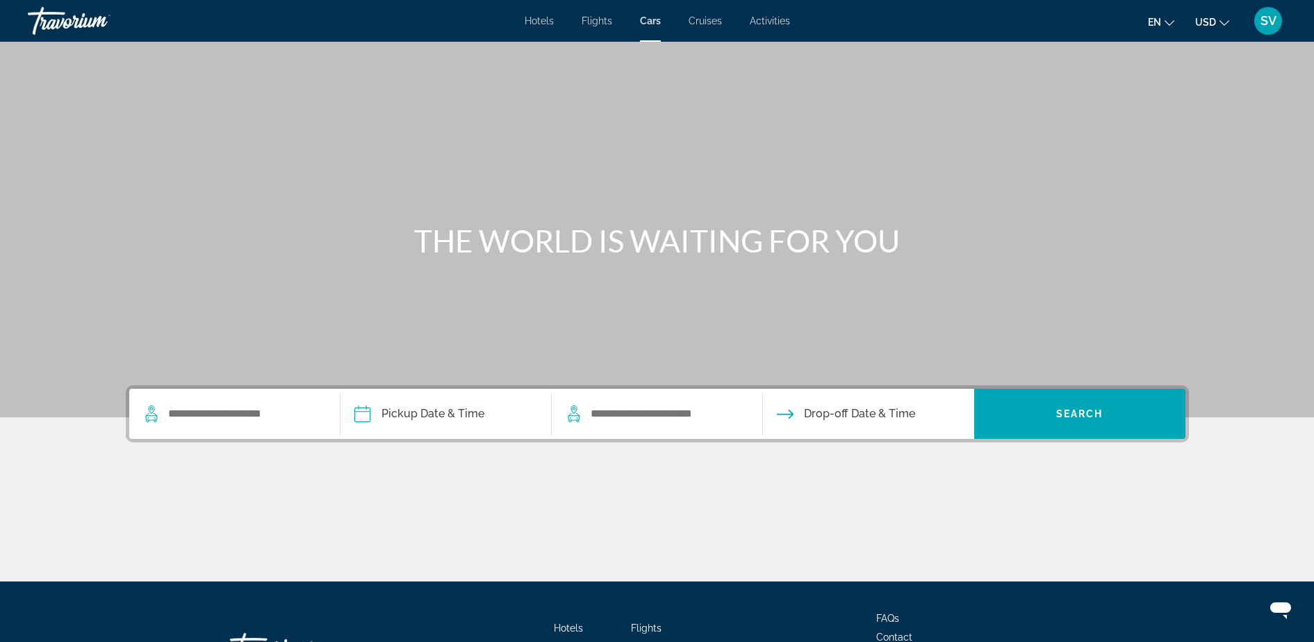
click at [701, 22] on span "Cruises" at bounding box center [705, 20] width 33 height 11
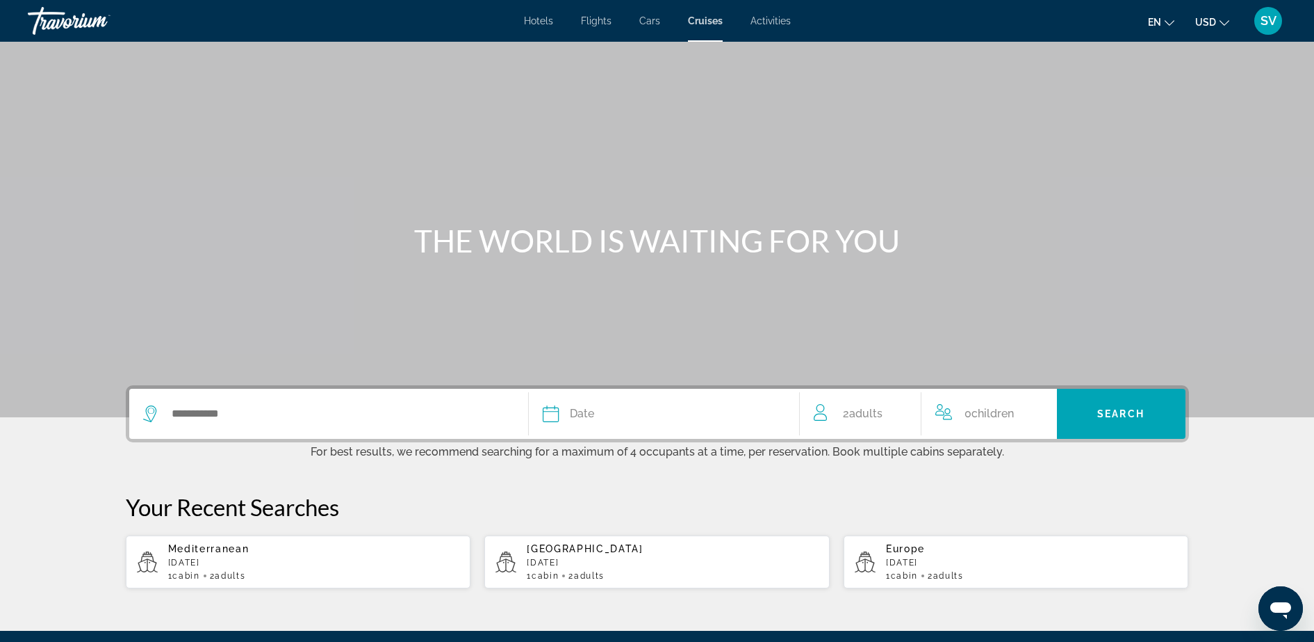
click at [765, 20] on span "Activities" at bounding box center [771, 20] width 40 height 11
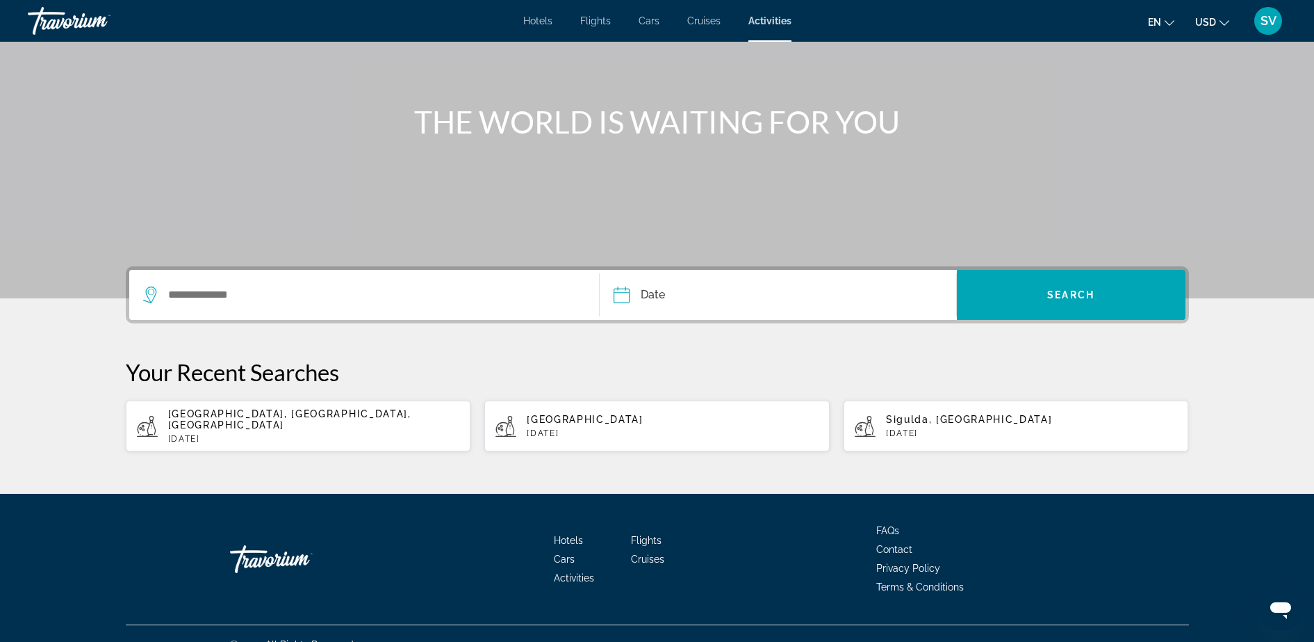
scroll to position [130, 0]
